Goal: Task Accomplishment & Management: Complete application form

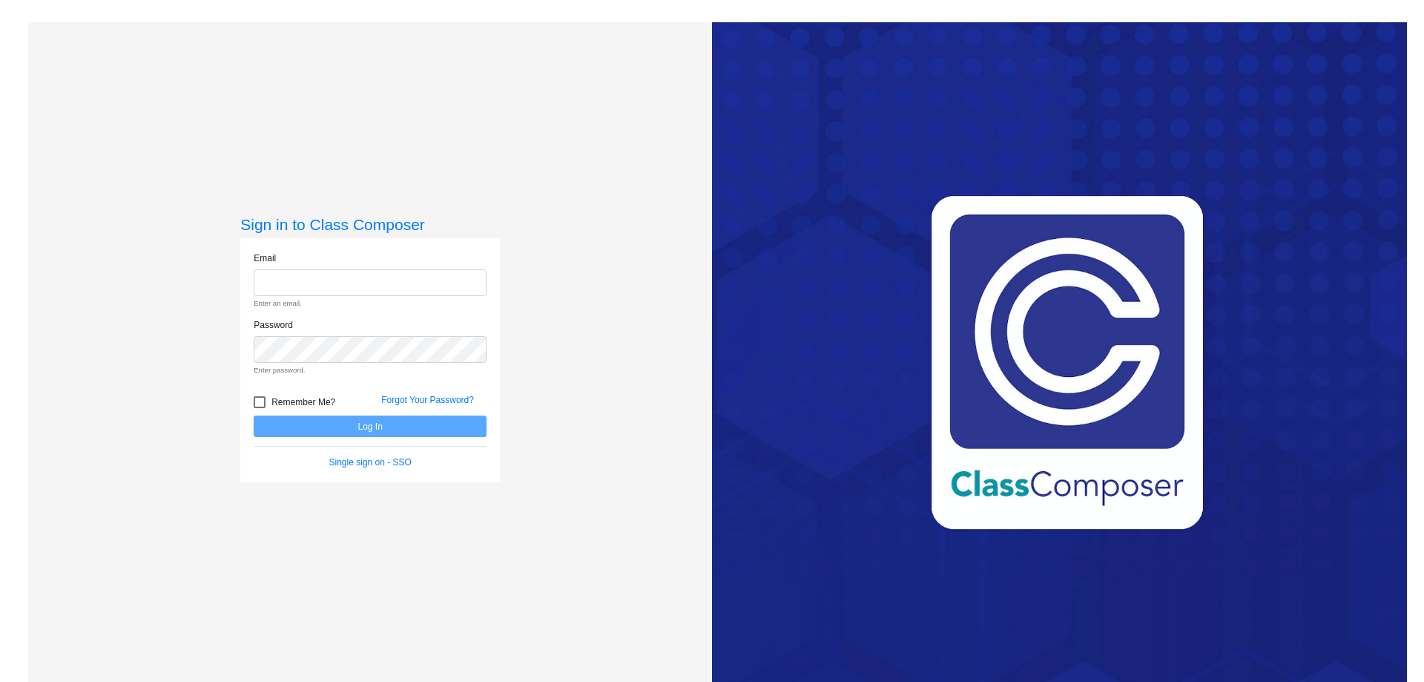
click at [282, 257] on div "Email Enter an email." at bounding box center [370, 281] width 233 height 58
click at [286, 273] on input "email" at bounding box center [370, 282] width 233 height 27
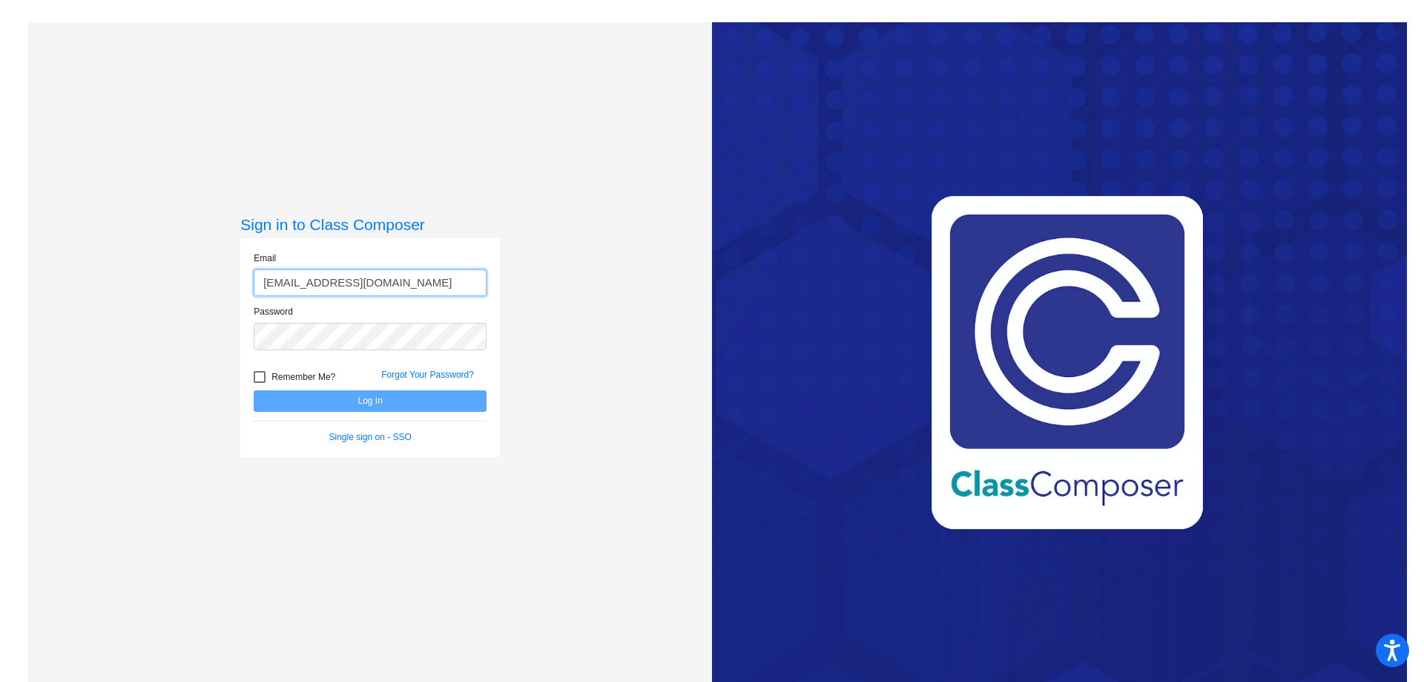
type input "[EMAIL_ADDRESS][DOMAIN_NAME]"
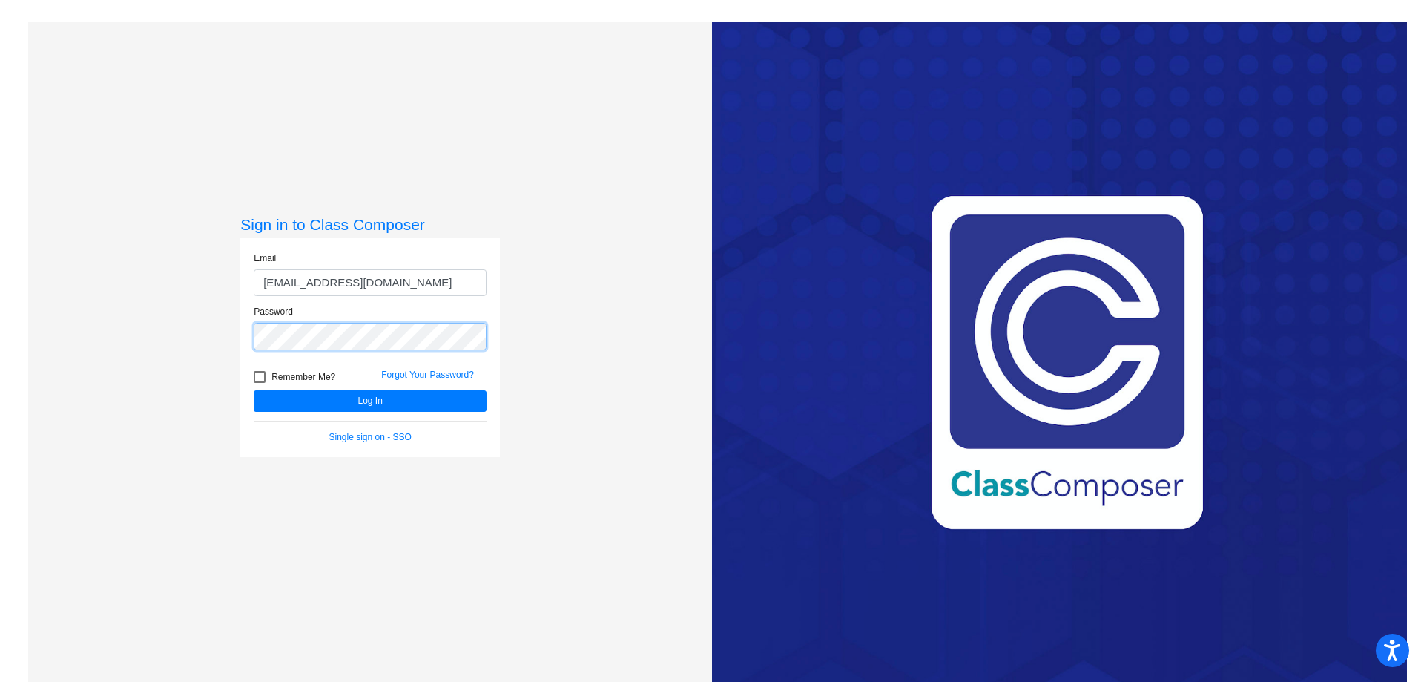
click at [254, 390] on button "Log In" at bounding box center [370, 401] width 233 height 22
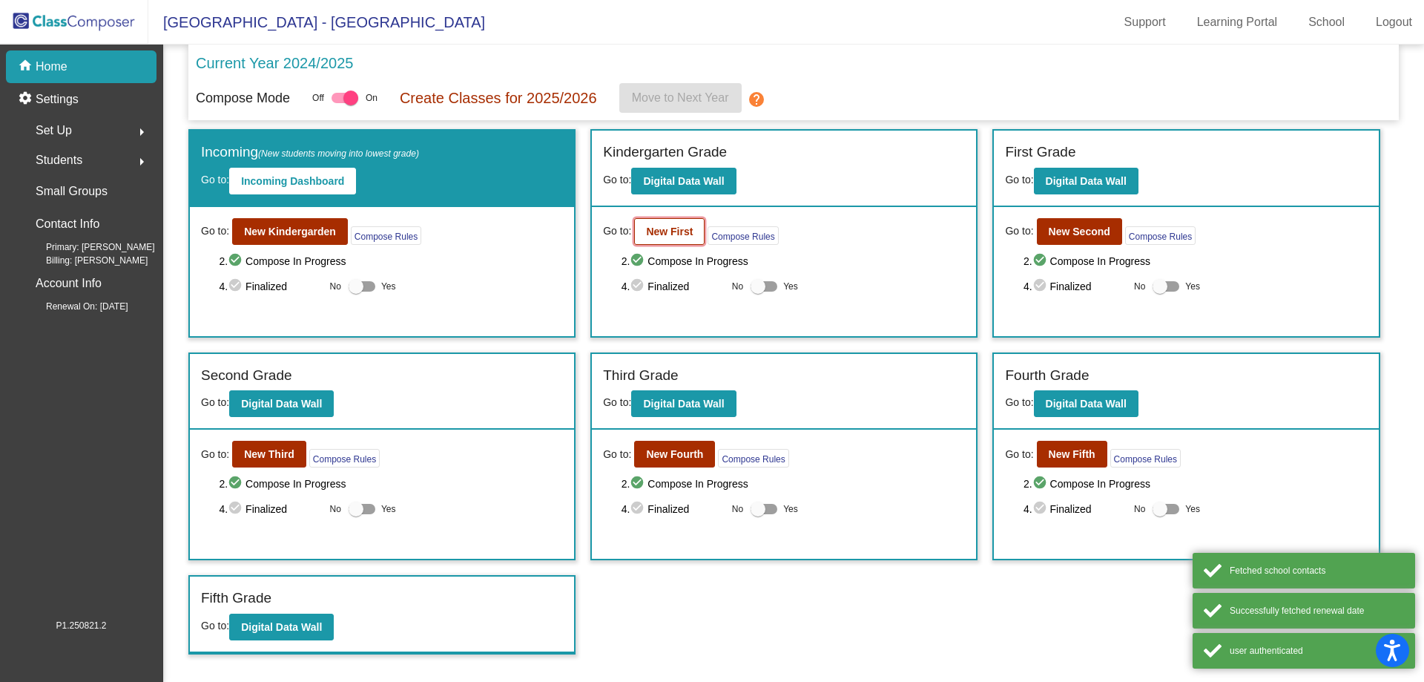
click at [666, 231] on b "New First" at bounding box center [669, 232] width 47 height 12
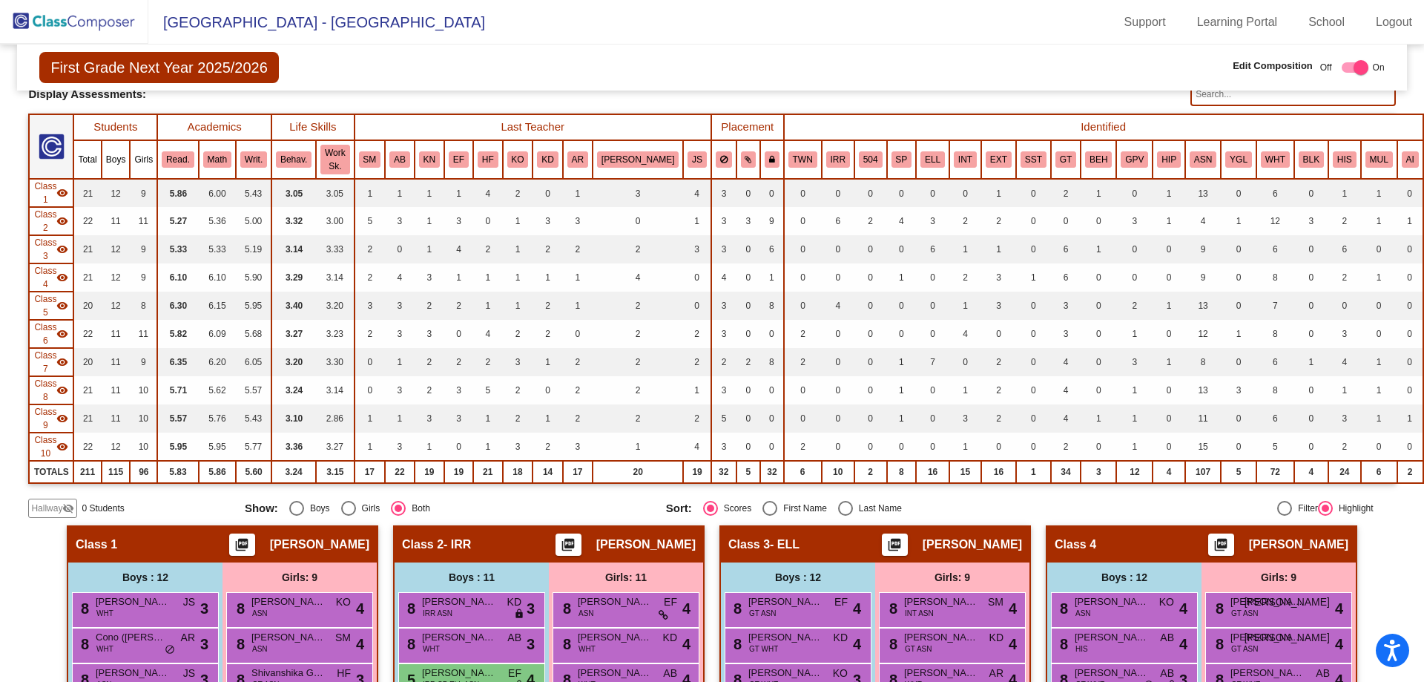
scroll to position [223, 0]
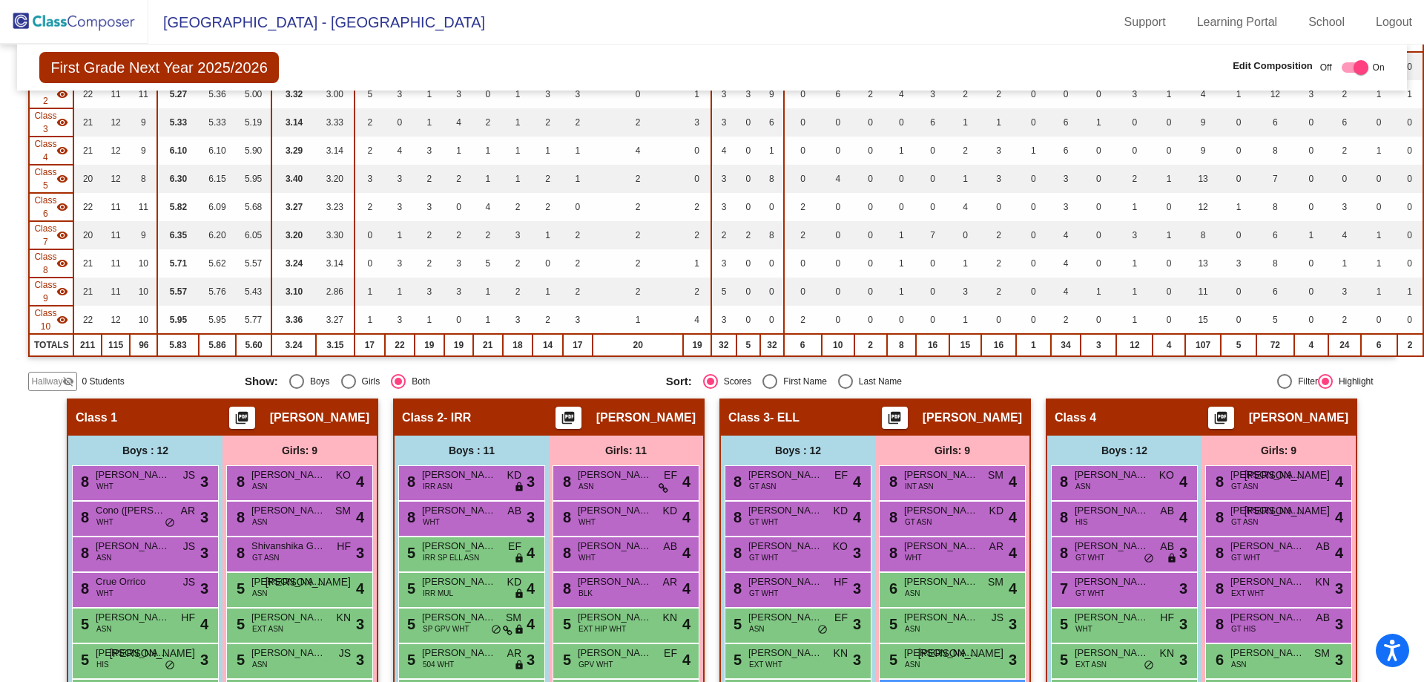
click at [49, 375] on span "Hallway" at bounding box center [46, 381] width 31 height 13
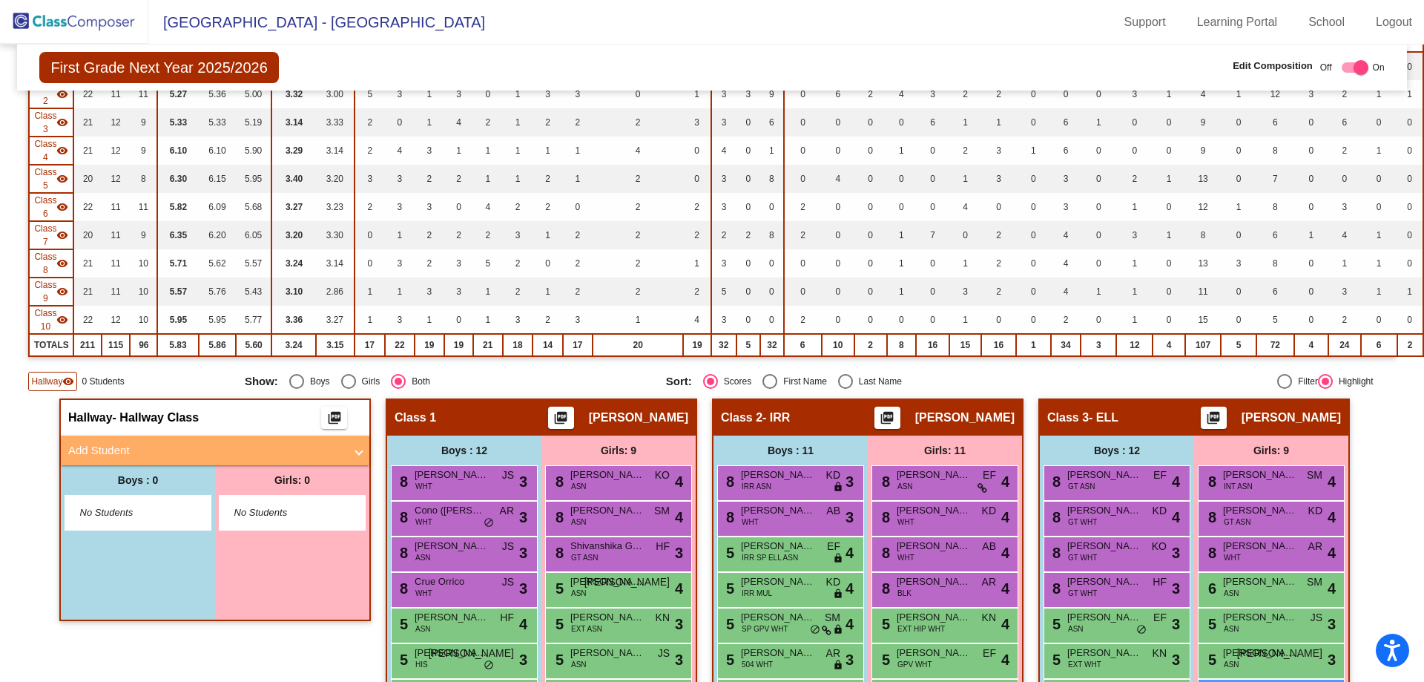
click at [99, 435] on mat-expansion-panel-header "Add Student" at bounding box center [215, 450] width 309 height 30
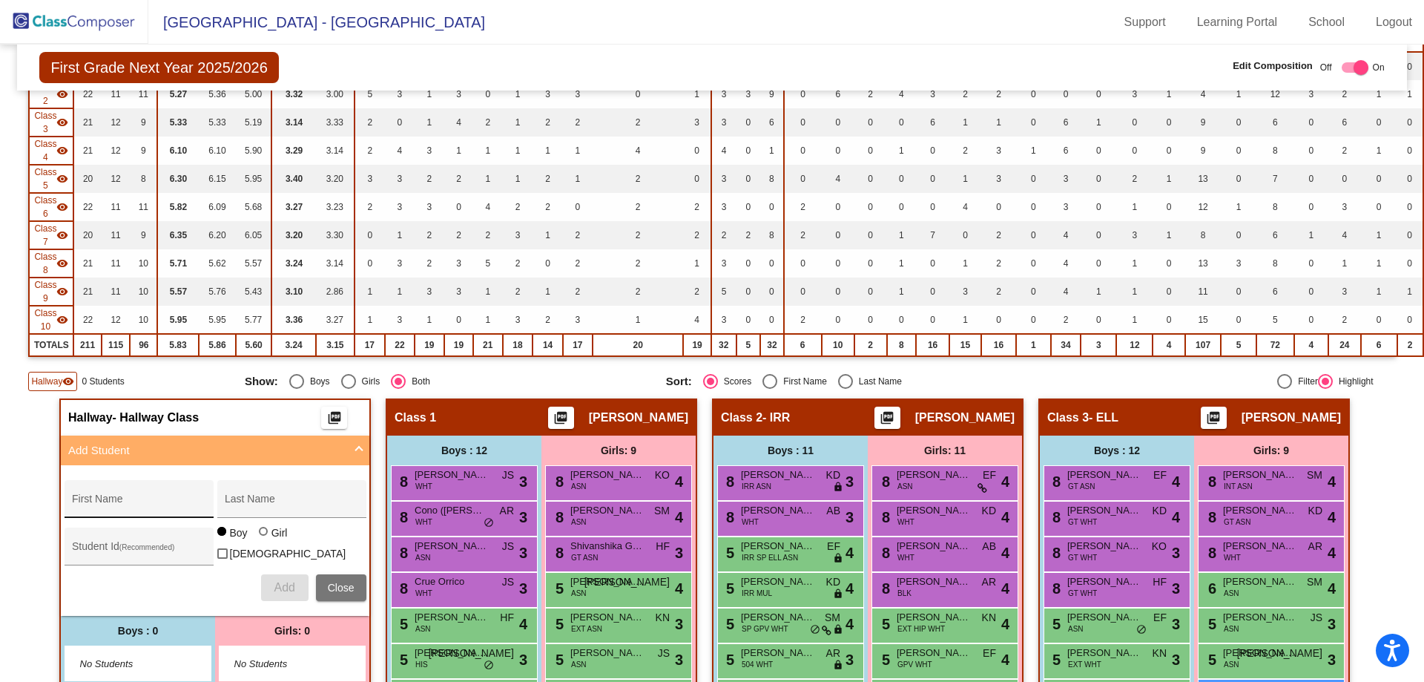
click at [110, 488] on div "First Name" at bounding box center [139, 503] width 134 height 30
type input "Camila"
type input "[PERSON_NAME]"
type input "201324"
click at [261, 527] on div at bounding box center [263, 531] width 9 height 9
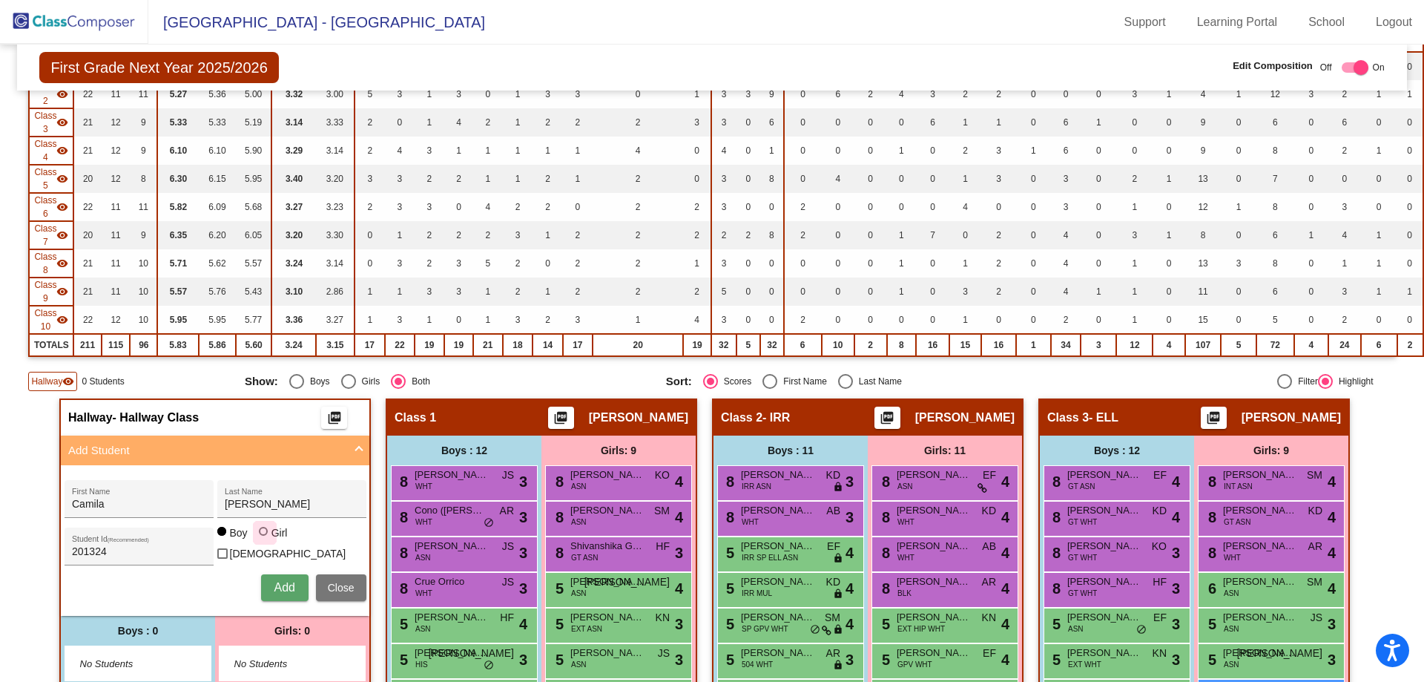
click at [264, 539] on input "Girl" at bounding box center [264, 539] width 1 height 1
radio input "true"
click at [280, 574] on button "Add" at bounding box center [284, 587] width 47 height 27
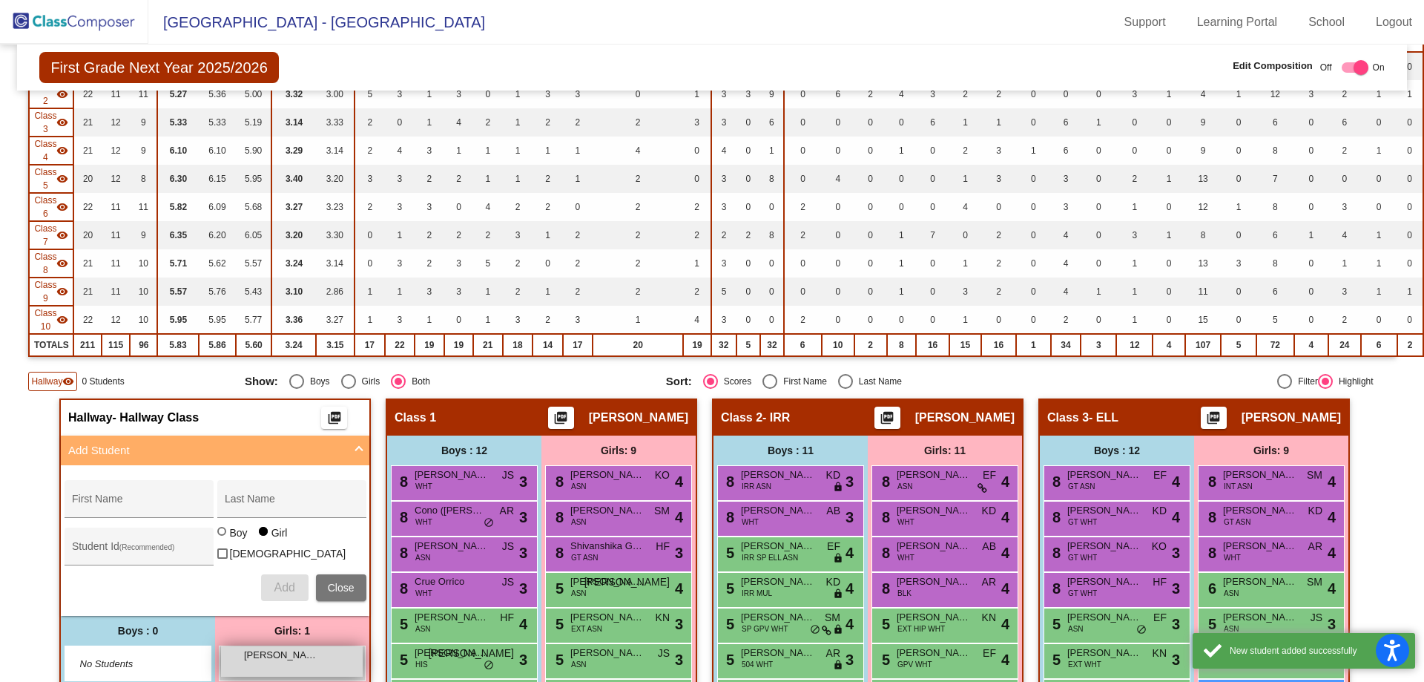
click at [277, 646] on div "[PERSON_NAME] lock do_not_disturb_alt" at bounding box center [292, 661] width 142 height 30
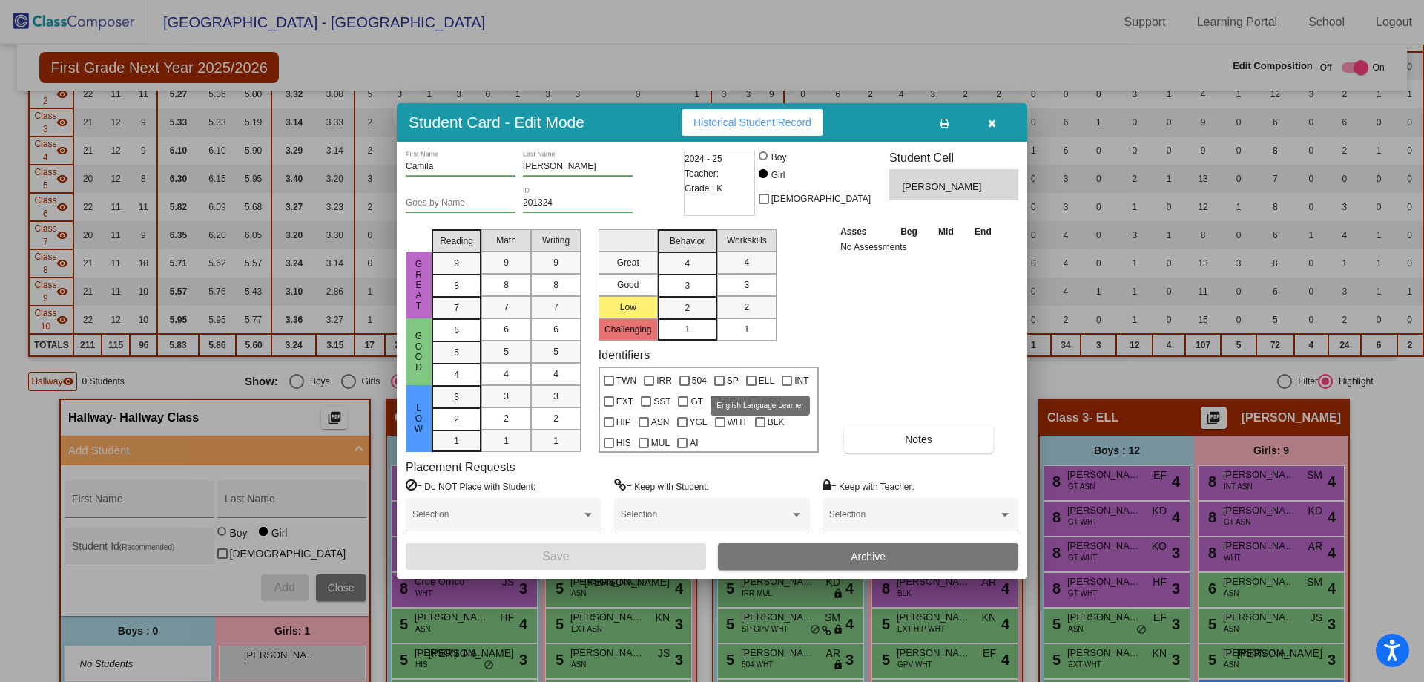
click at [751, 378] on div at bounding box center [751, 380] width 10 height 10
click at [751, 386] on input "ELL" at bounding box center [751, 386] width 1 height 1
checkbox input "true"
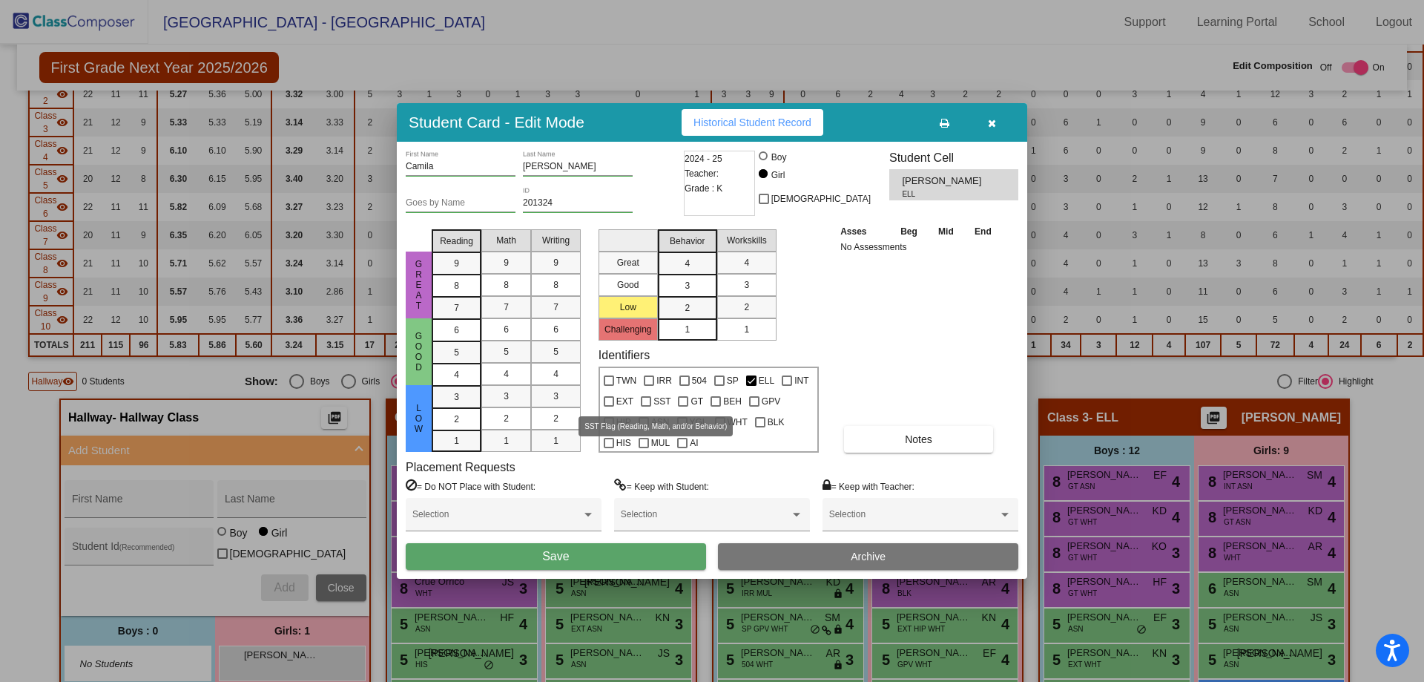
click at [648, 405] on div at bounding box center [646, 401] width 10 height 10
click at [646, 407] on input "SST" at bounding box center [645, 407] width 1 height 1
checkbox input "true"
click at [610, 442] on div at bounding box center [609, 443] width 10 height 10
click at [609, 448] on input "HIS" at bounding box center [608, 448] width 1 height 1
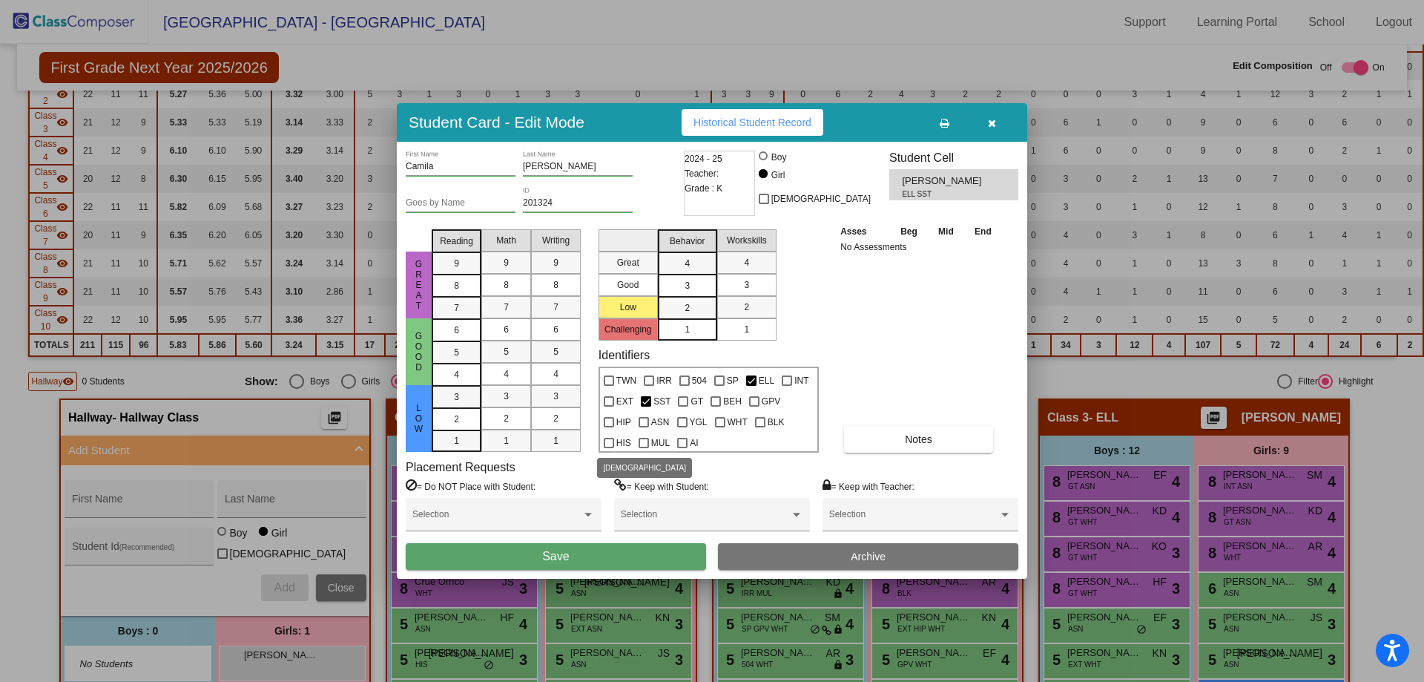
checkbox input "true"
click at [648, 400] on div at bounding box center [646, 401] width 10 height 10
click at [646, 407] on input "SST" at bounding box center [645, 407] width 1 height 1
checkbox input "false"
click at [577, 566] on button "Save" at bounding box center [556, 556] width 300 height 27
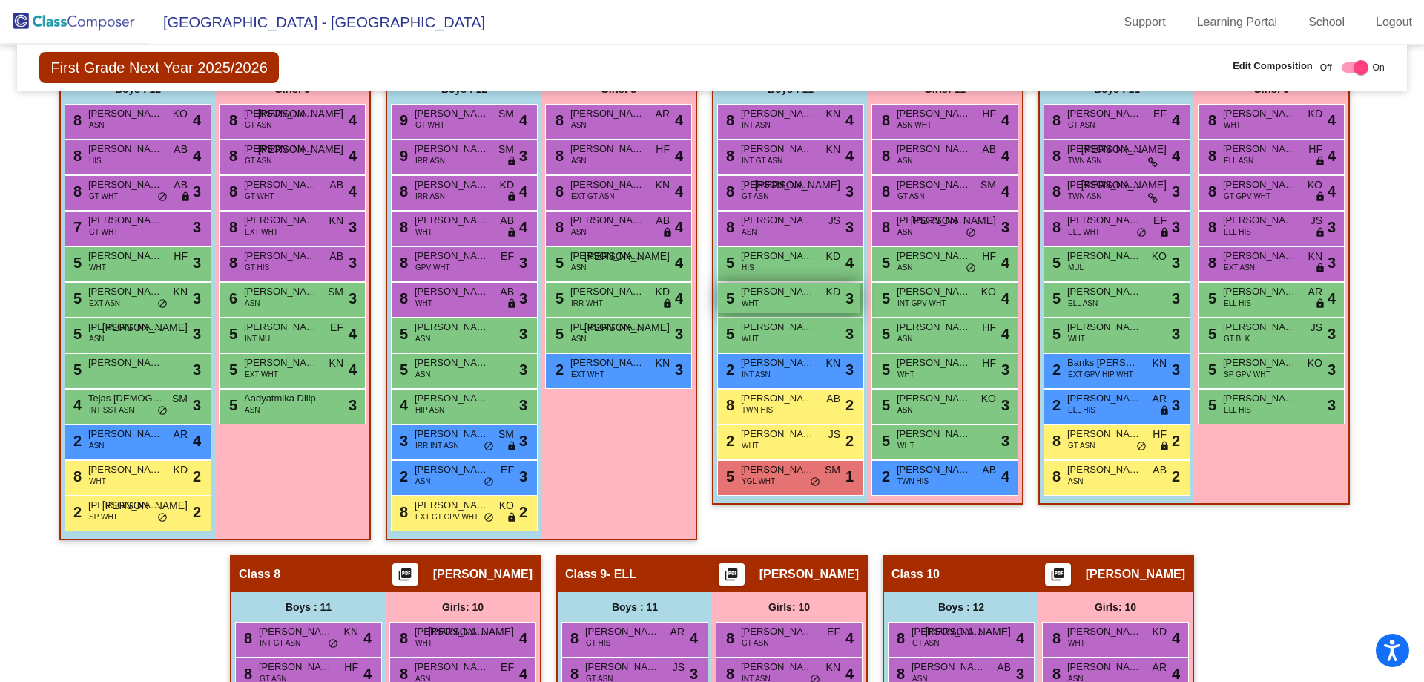
scroll to position [1113, 0]
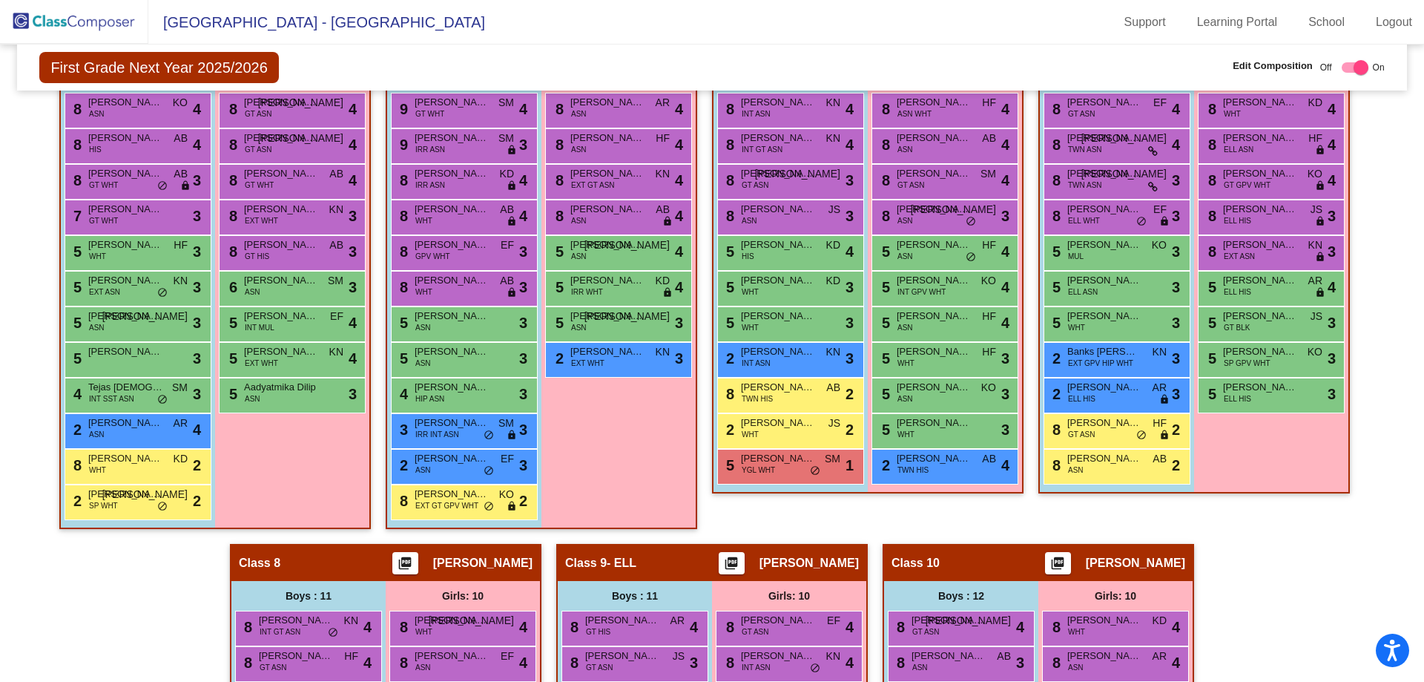
click at [45, 9] on img at bounding box center [74, 22] width 148 height 44
